Goal: Task Accomplishment & Management: Complete application form

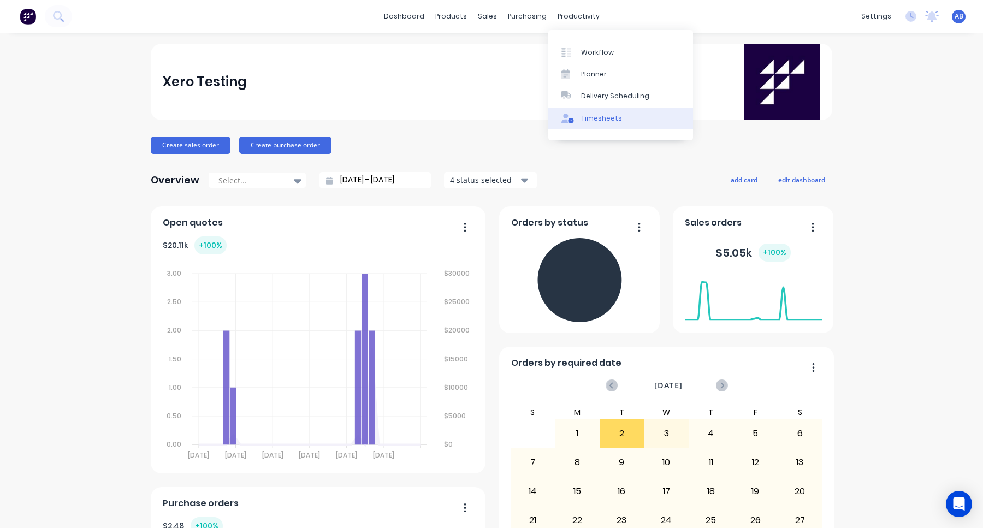
click at [604, 115] on div "Timesheets" at bounding box center [601, 119] width 41 height 10
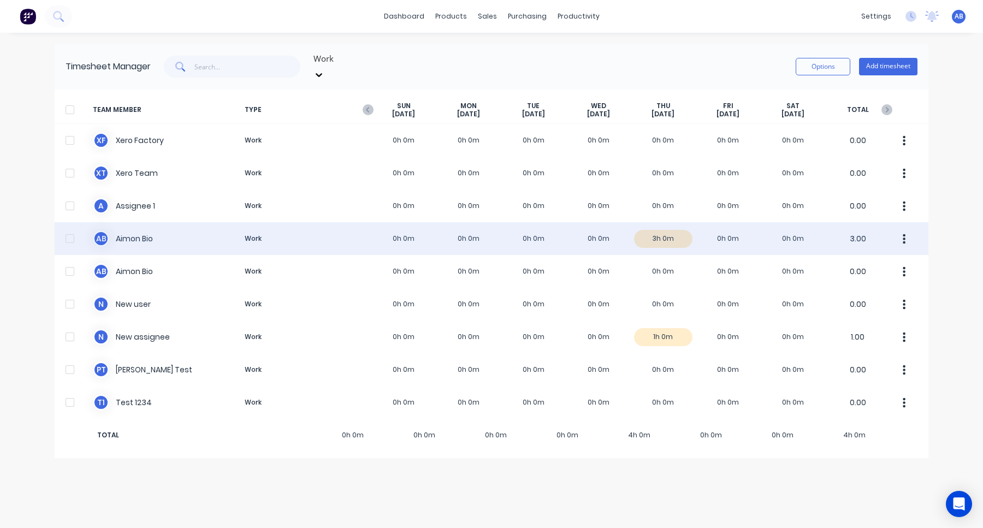
click at [395, 234] on div "A B Aimon Bio Work 0h 0m 0h 0m 0h 0m 0h 0m 3h 0m 0h 0m 0h 0m 3.00" at bounding box center [492, 238] width 874 height 33
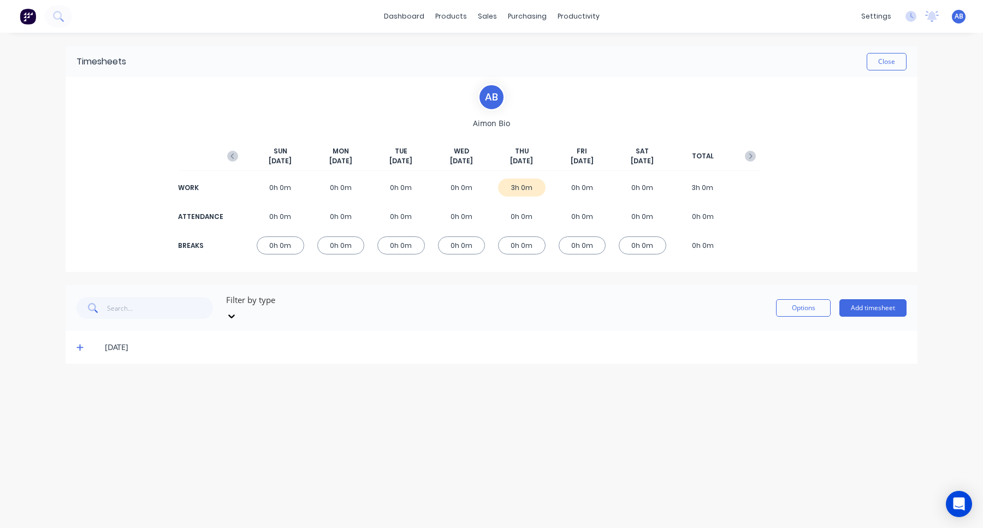
click at [78, 344] on icon at bounding box center [79, 348] width 7 height 8
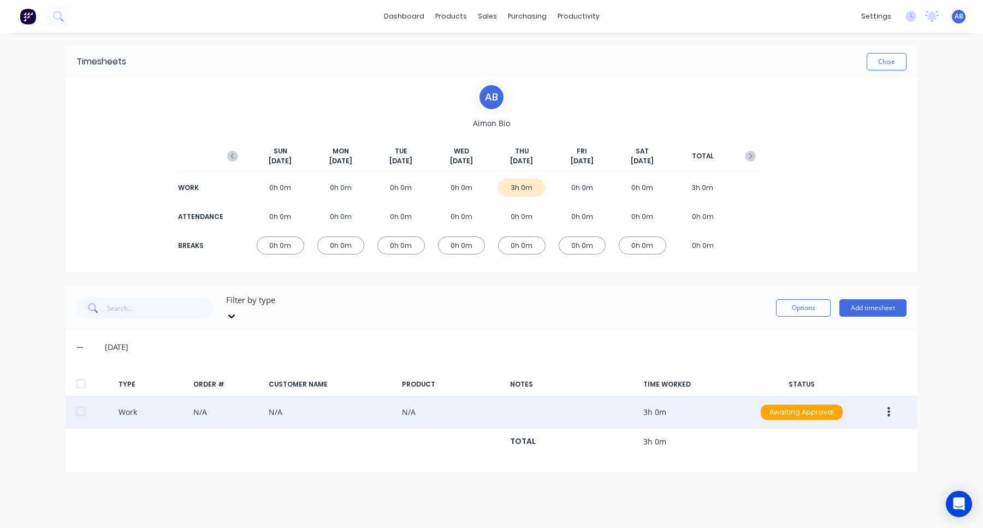
click at [890, 406] on icon "button" at bounding box center [889, 412] width 3 height 12
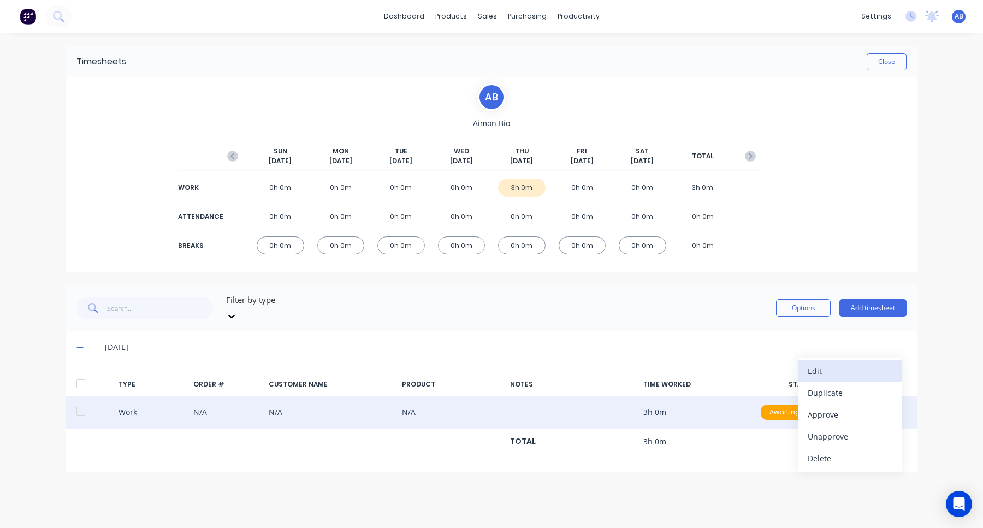
click at [857, 367] on div "Edit" at bounding box center [850, 371] width 84 height 16
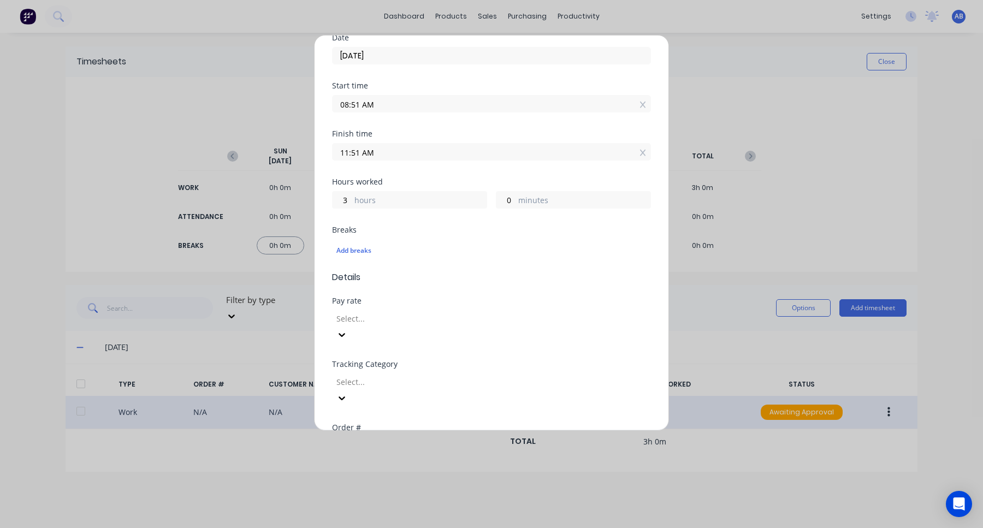
scroll to position [326, 0]
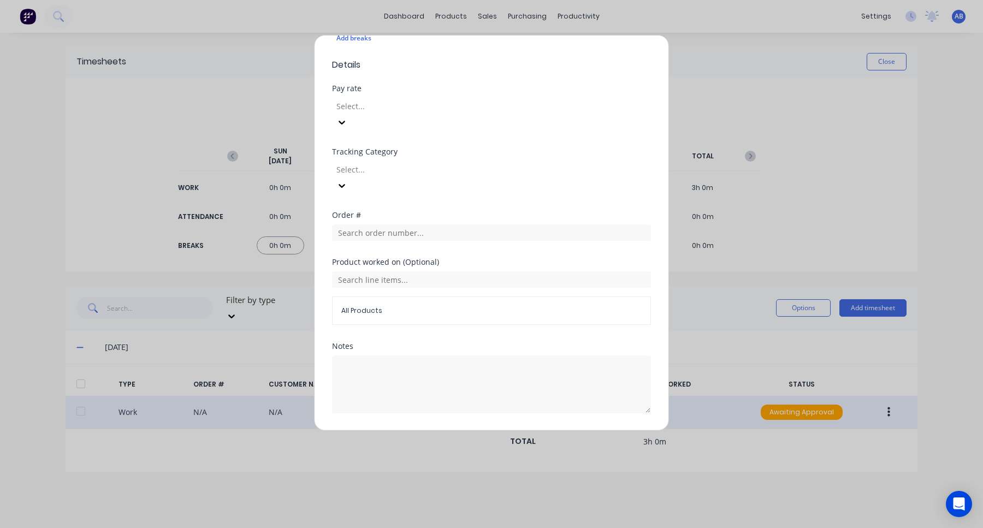
click at [550, 431] on button "Cancel" at bounding box center [543, 439] width 44 height 17
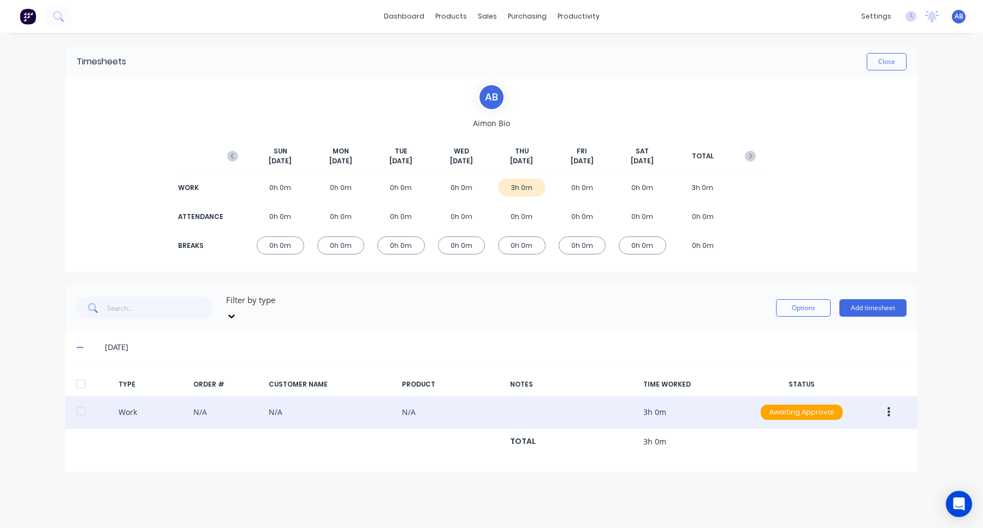
click at [890, 406] on icon "button" at bounding box center [889, 412] width 3 height 12
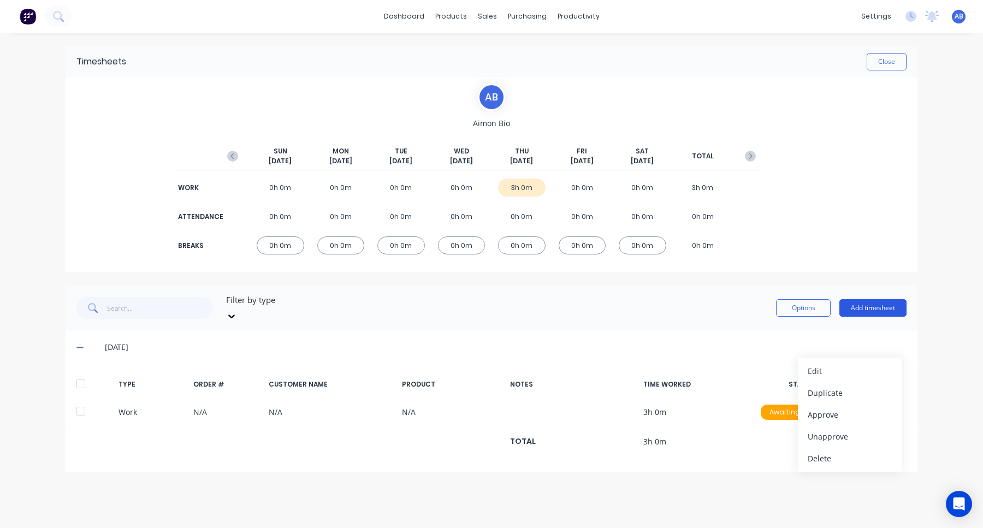
click at [858, 307] on button "Add timesheet" at bounding box center [873, 307] width 67 height 17
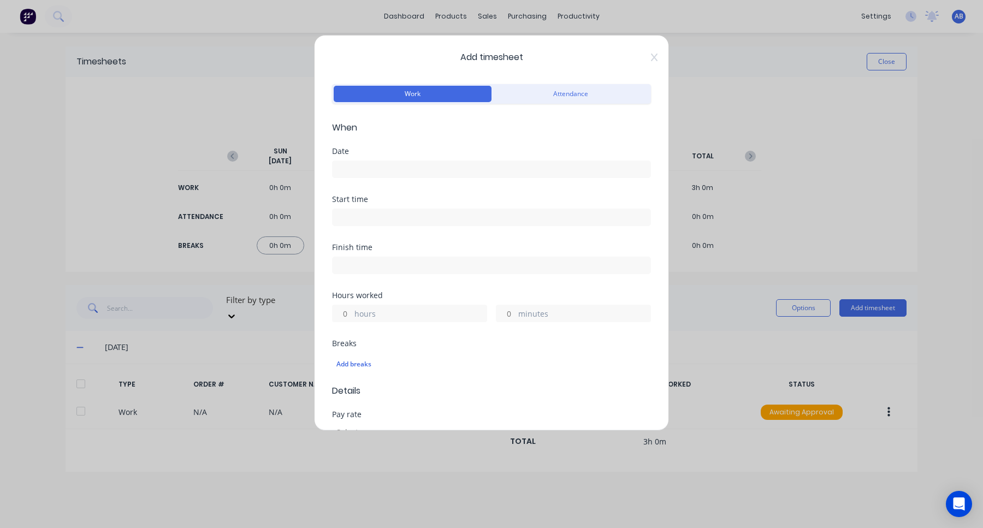
click at [509, 167] on input at bounding box center [492, 169] width 318 height 16
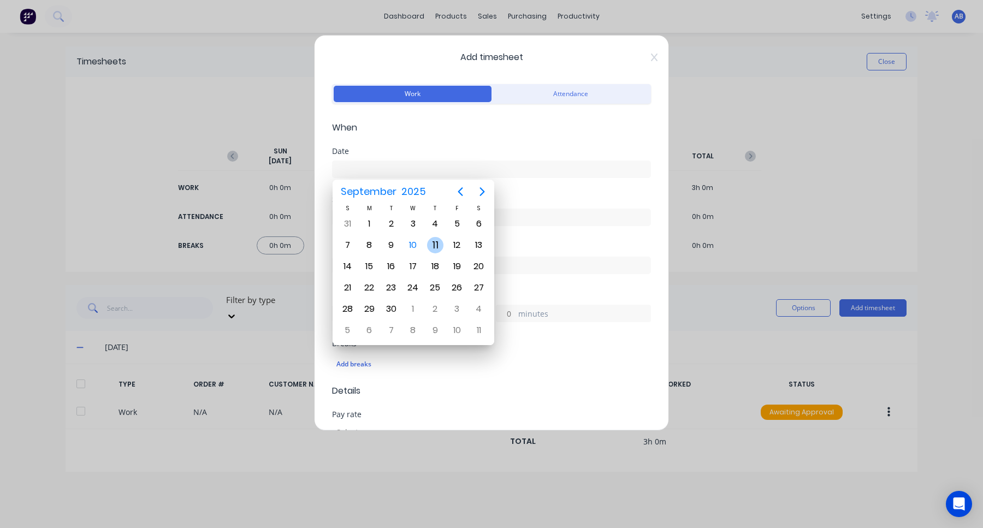
click at [428, 246] on div "11" at bounding box center [435, 245] width 16 height 16
type input "11/09/2025"
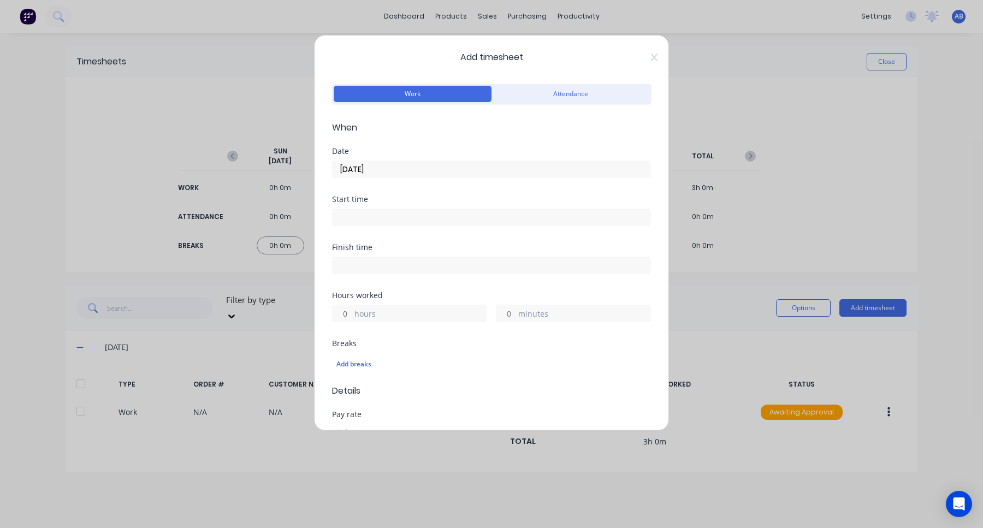
click at [435, 223] on input at bounding box center [492, 217] width 318 height 16
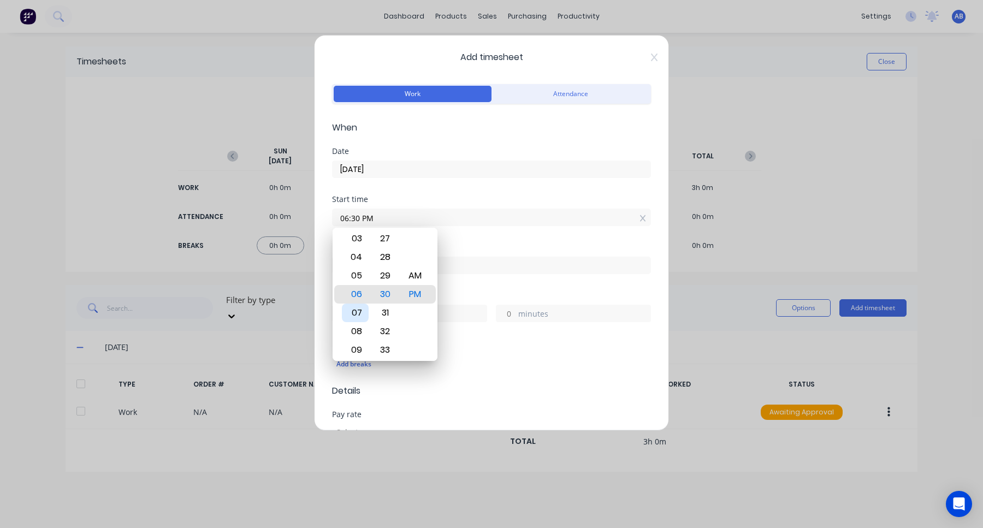
click at [350, 315] on div "07" at bounding box center [355, 313] width 27 height 19
click at [356, 318] on div "08" at bounding box center [355, 313] width 27 height 19
click at [415, 278] on div "AM" at bounding box center [415, 276] width 27 height 19
click at [359, 318] on div "09" at bounding box center [355, 313] width 27 height 19
type input "09:30 AM"
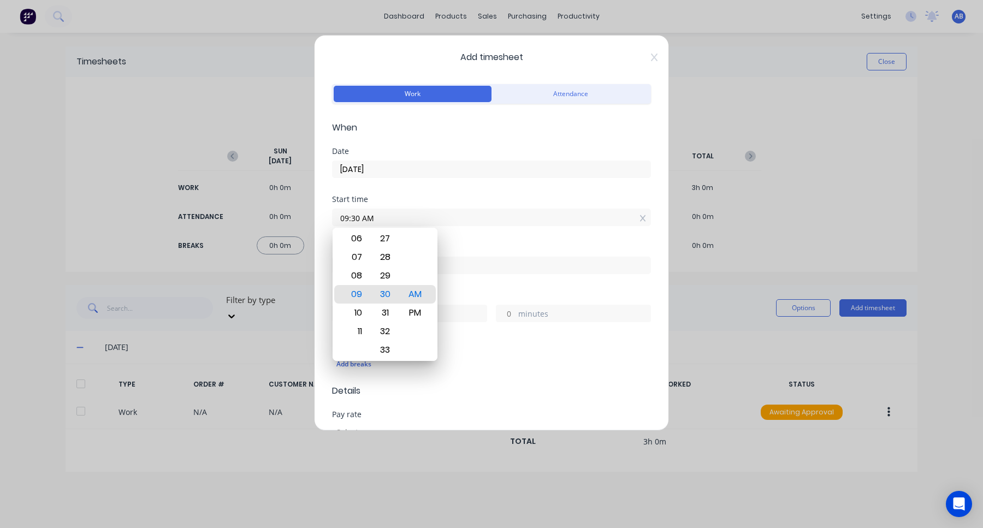
click at [470, 352] on div "Add breaks" at bounding box center [491, 363] width 319 height 26
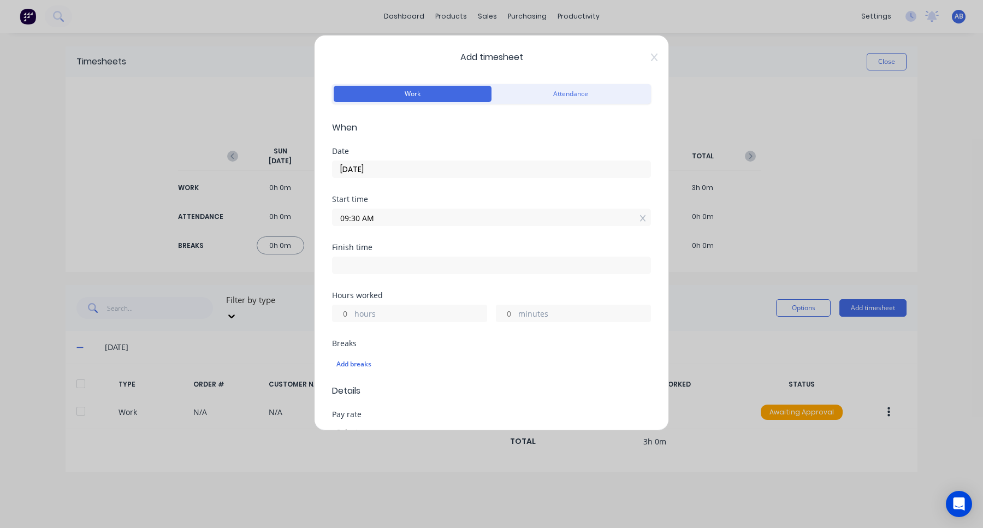
click at [446, 268] on input at bounding box center [492, 265] width 318 height 16
type input "06:30 PM"
type input "9"
type input "0"
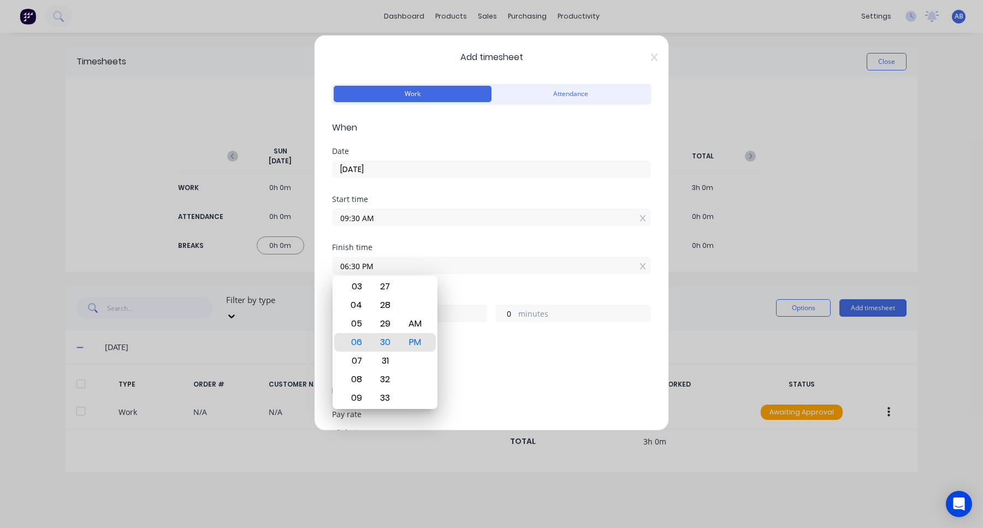
click at [520, 379] on div "Breaks Add breaks" at bounding box center [491, 362] width 319 height 45
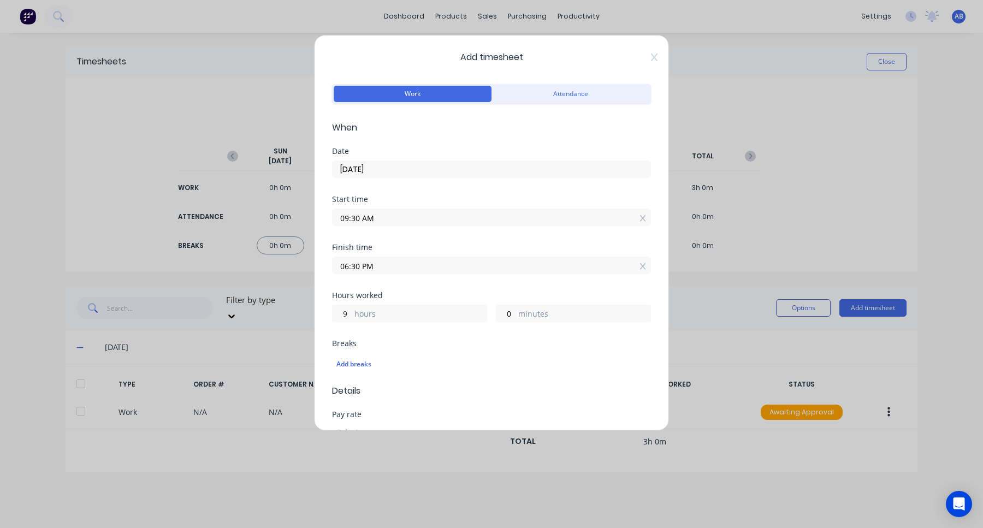
click at [345, 313] on input "9" at bounding box center [342, 313] width 19 height 16
type input "3"
type input "12:30 PM"
click at [463, 367] on div "Add breaks" at bounding box center [492, 364] width 310 height 14
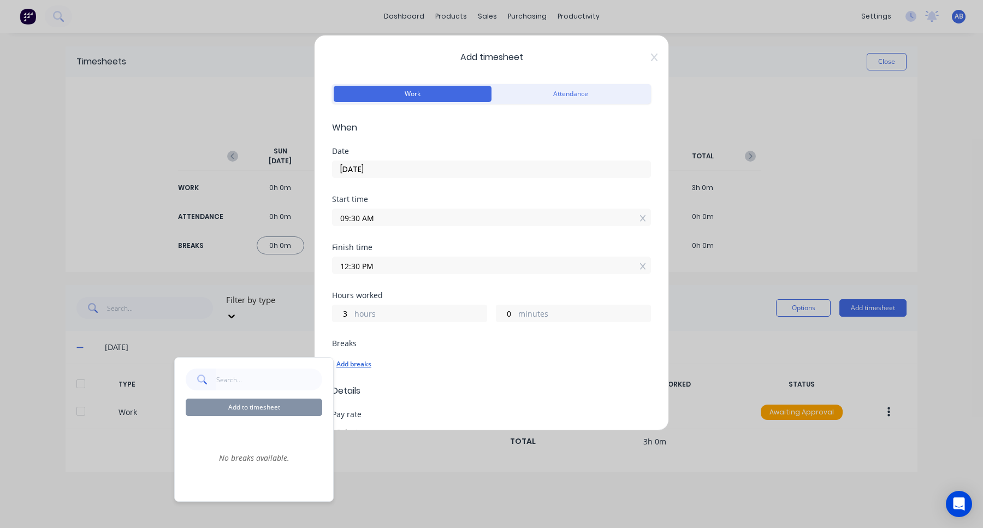
scroll to position [8, 0]
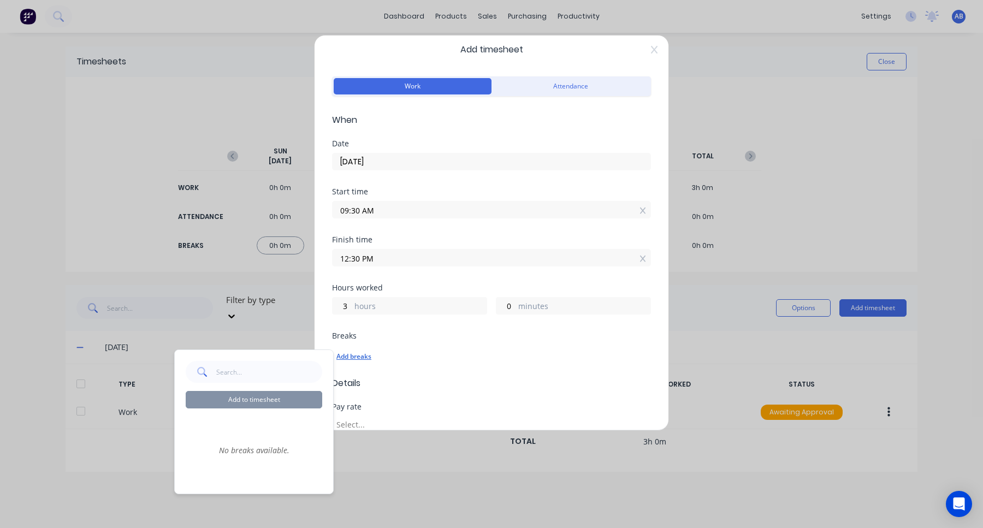
click at [462, 350] on div "Add breaks" at bounding box center [492, 357] width 310 height 14
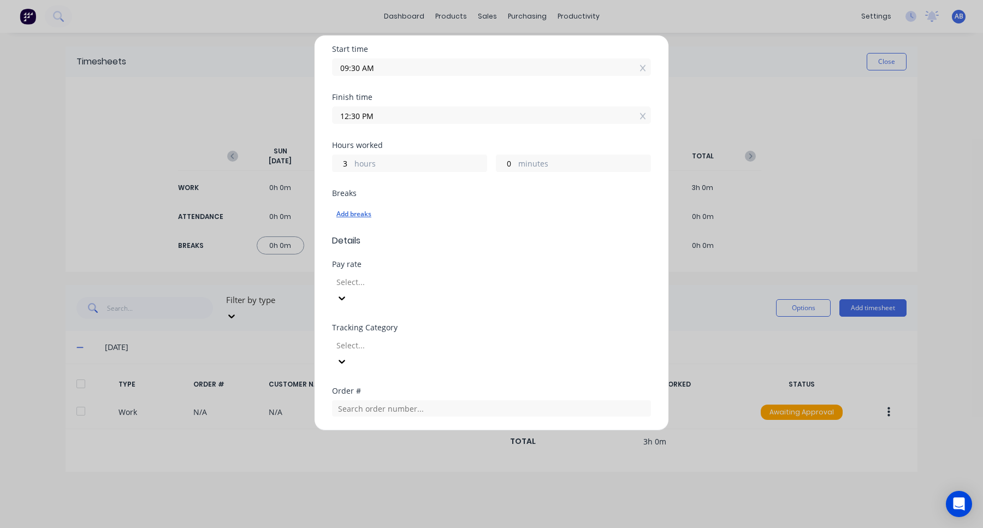
scroll to position [236, 0]
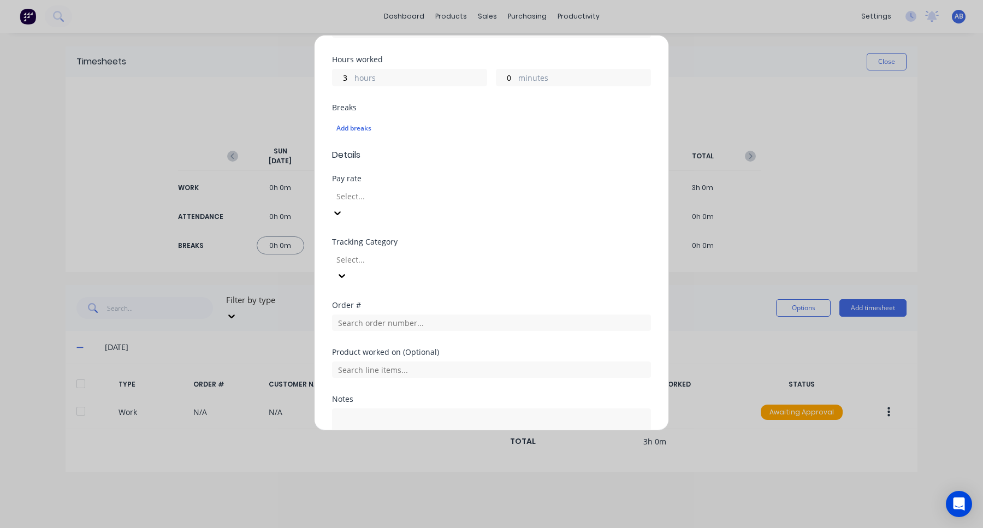
click at [431, 196] on div at bounding box center [413, 197] width 157 height 14
click at [493, 200] on div at bounding box center [413, 197] width 157 height 14
click at [418, 180] on div "Pay rate" at bounding box center [491, 179] width 319 height 8
click at [418, 192] on div at bounding box center [413, 197] width 157 height 14
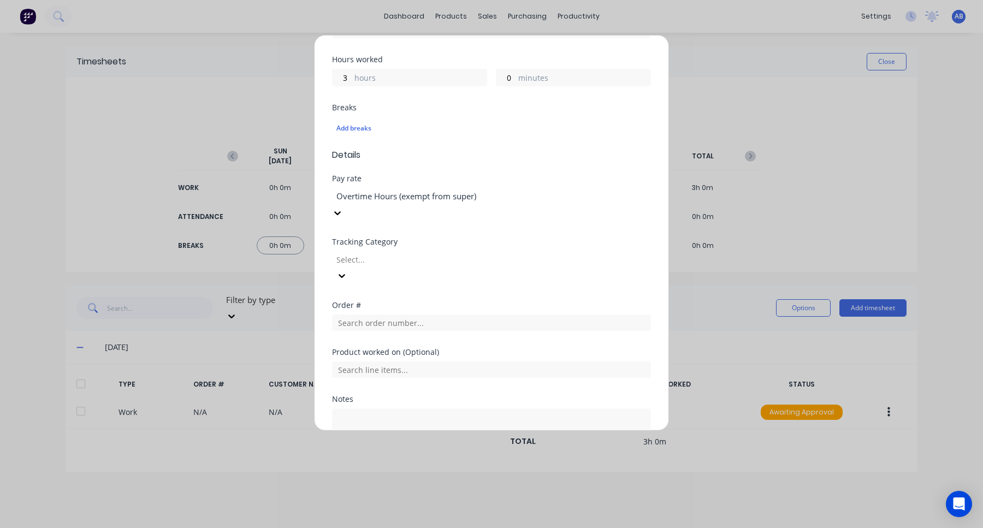
click at [386, 253] on div "Tracking Category Select..." at bounding box center [491, 269] width 319 height 63
click at [386, 253] on div at bounding box center [413, 260] width 157 height 14
click at [385, 528] on div "HD Category 1 / Option 2" at bounding box center [491, 533] width 983 height 11
click at [375, 315] on input "text" at bounding box center [491, 323] width 319 height 16
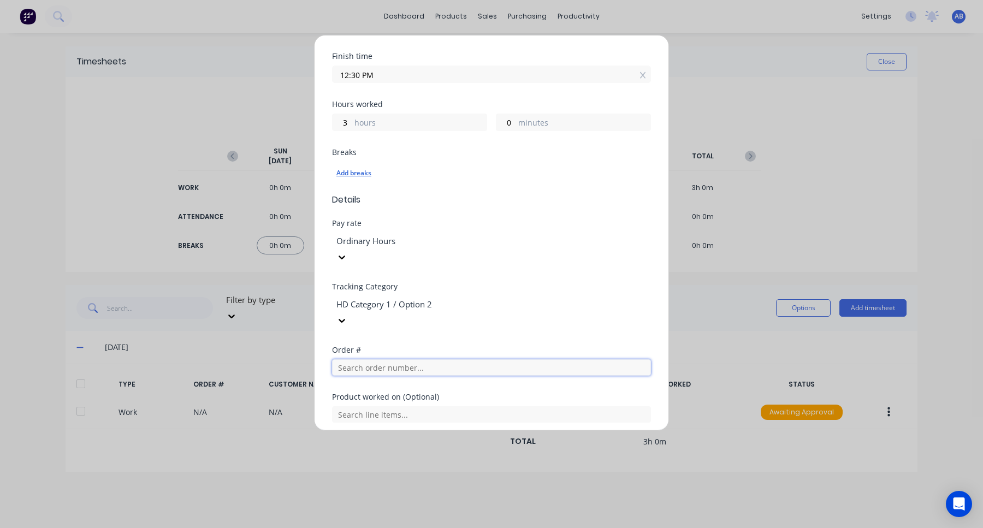
scroll to position [185, 0]
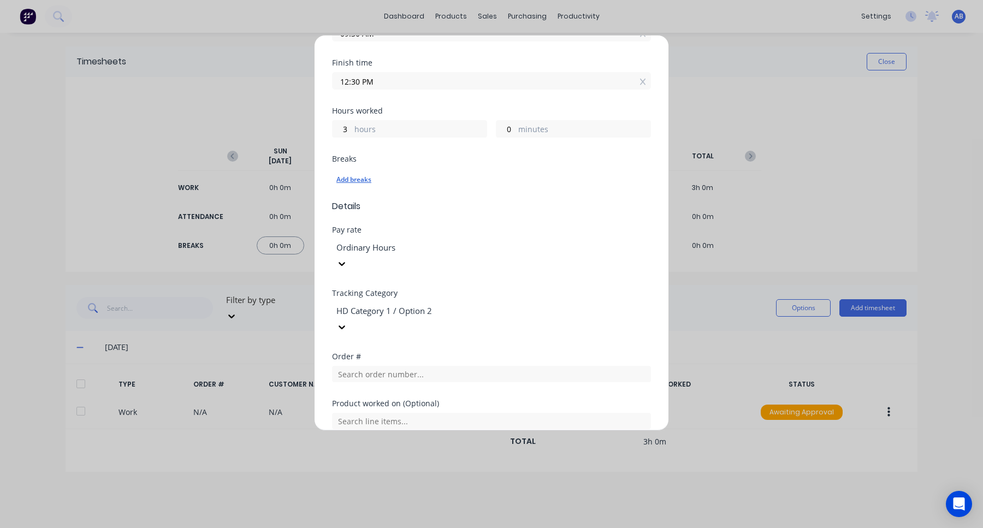
click at [371, 176] on div "Add breaks" at bounding box center [492, 180] width 310 height 14
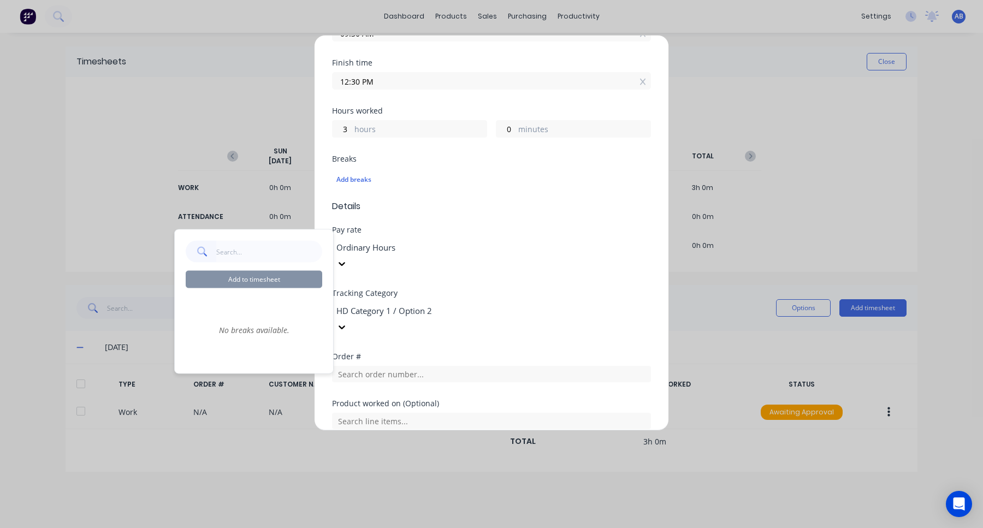
scroll to position [0, 0]
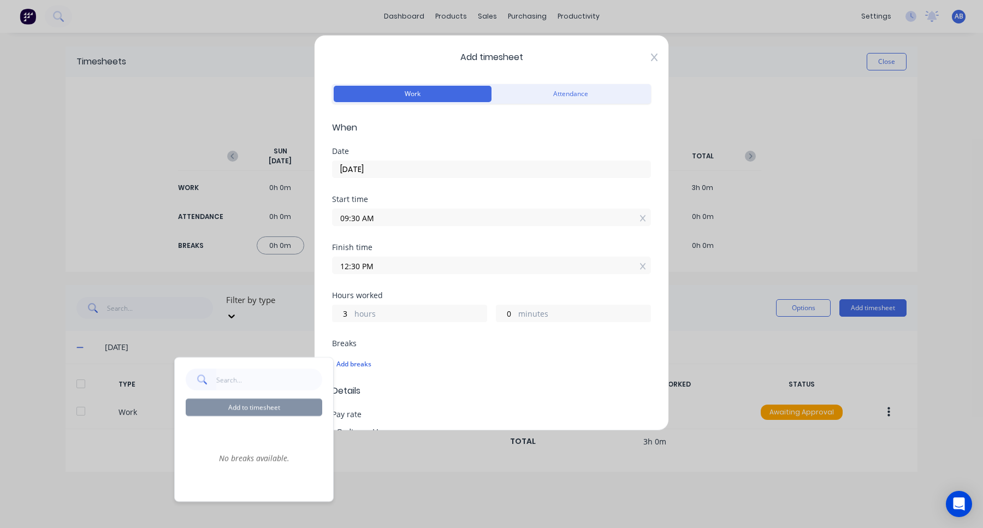
click at [656, 57] on icon at bounding box center [654, 57] width 7 height 9
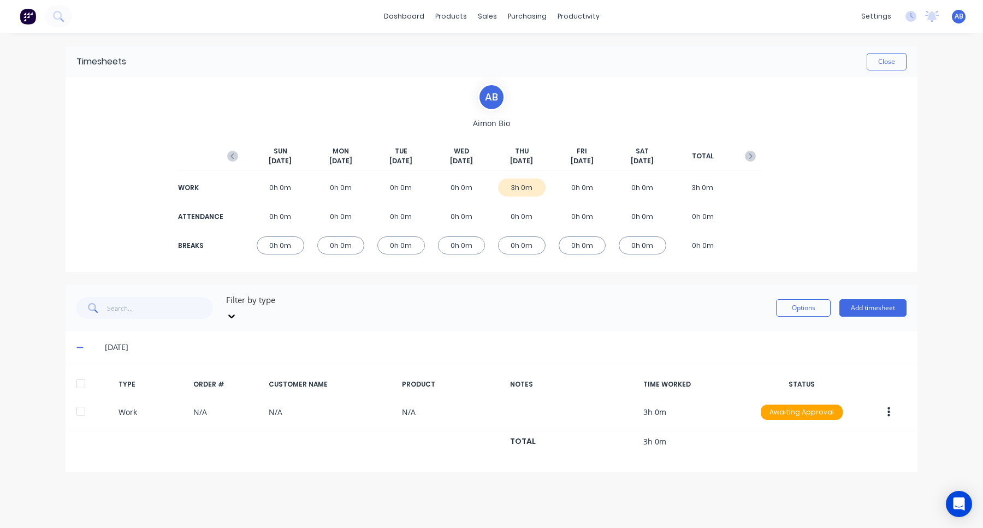
click at [963, 17] on span "AB" at bounding box center [959, 16] width 9 height 10
click at [905, 140] on button "Sign out" at bounding box center [890, 137] width 145 height 22
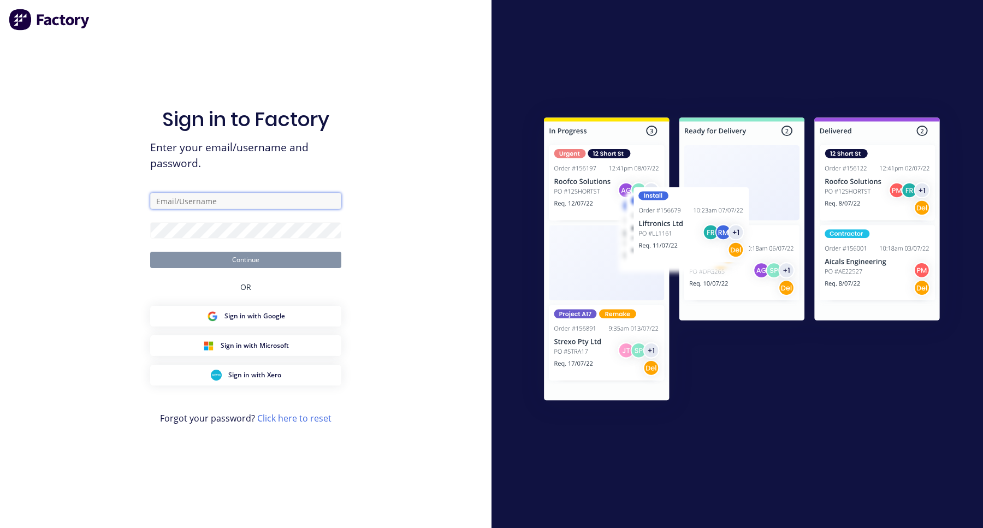
click at [273, 205] on input "text" at bounding box center [245, 201] width 191 height 16
type input "[EMAIL_ADDRESS][DOMAIN_NAME]"
